Goal: Transaction & Acquisition: Purchase product/service

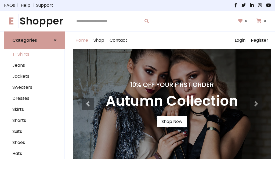
click at [34, 54] on link "T-Shirts" at bounding box center [34, 54] width 60 height 11
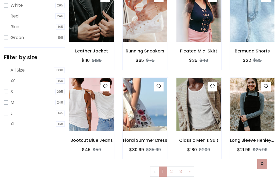
scroll to position [10, 0]
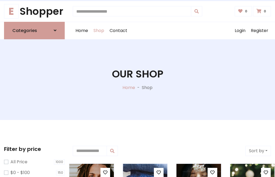
click at [138, 79] on h1 "Our Shop" at bounding box center [137, 74] width 51 height 12
click at [172, 30] on div "Home Shop Contact Log out Login Register" at bounding box center [172, 30] width 198 height 17
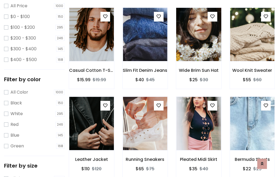
click at [199, 44] on img at bounding box center [198, 34] width 53 height 129
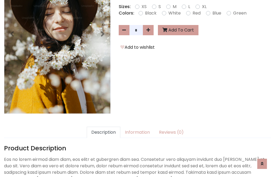
scroll to position [131, 0]
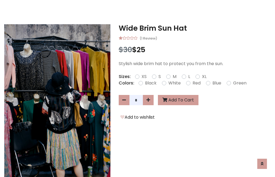
click at [195, 28] on h3 "Wide Brim Sun Hat" at bounding box center [195, 28] width 152 height 9
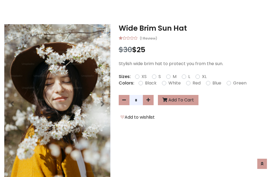
click at [195, 28] on h3 "Wide Brim Sun Hat" at bounding box center [195, 28] width 152 height 9
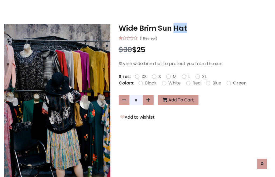
click at [195, 28] on h3 "Wide Brim Sun Hat" at bounding box center [195, 28] width 152 height 9
